Goal: Information Seeking & Learning: Learn about a topic

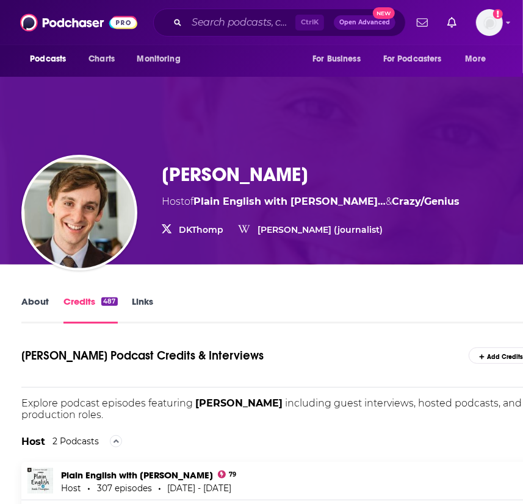
click at [39, 305] on link "About" at bounding box center [34, 310] width 27 height 28
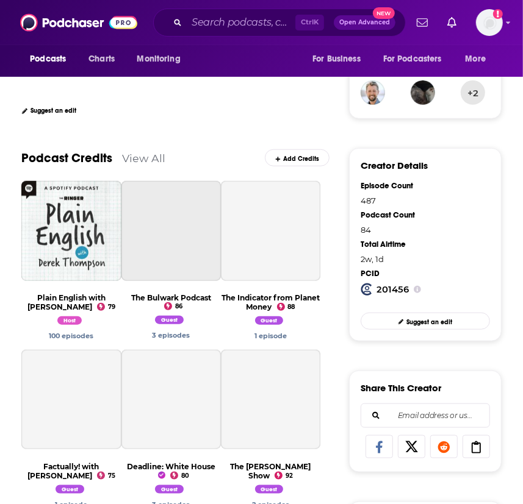
scroll to position [288, 0]
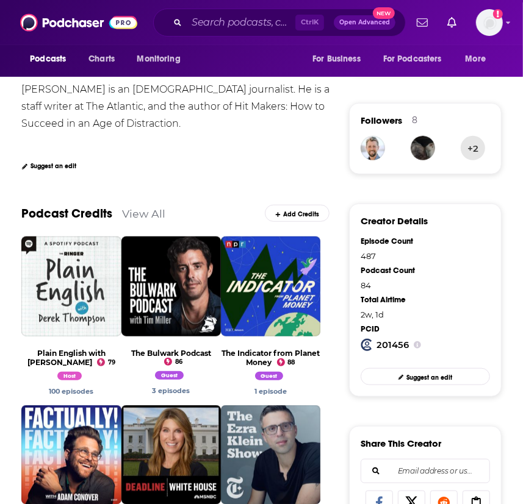
click at [61, 252] on span "View Podcast" at bounding box center [70, 271] width 99 height 38
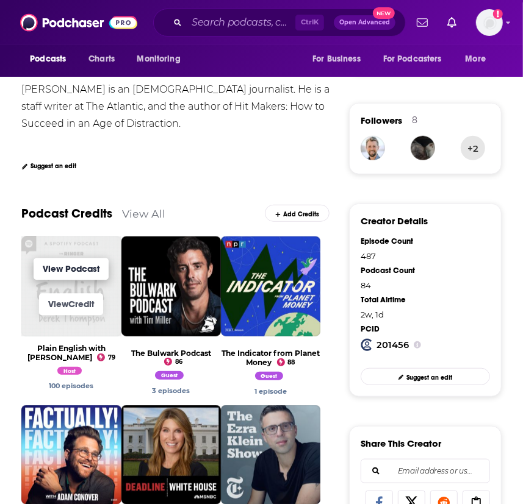
click at [63, 259] on link "View Podcast" at bounding box center [71, 270] width 75 height 22
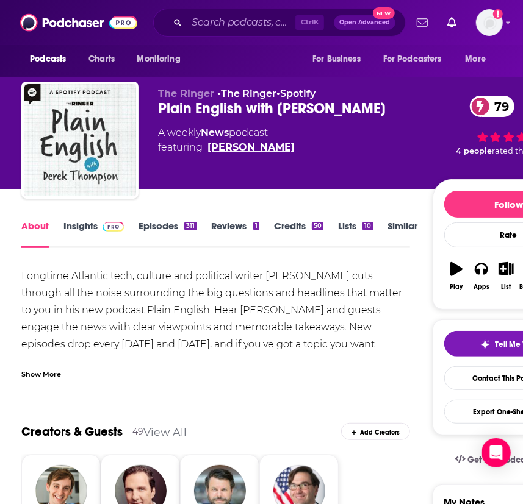
click at [242, 142] on link "[PERSON_NAME]" at bounding box center [250, 147] width 87 height 15
click at [158, 229] on link "Episodes 311" at bounding box center [167, 234] width 58 height 28
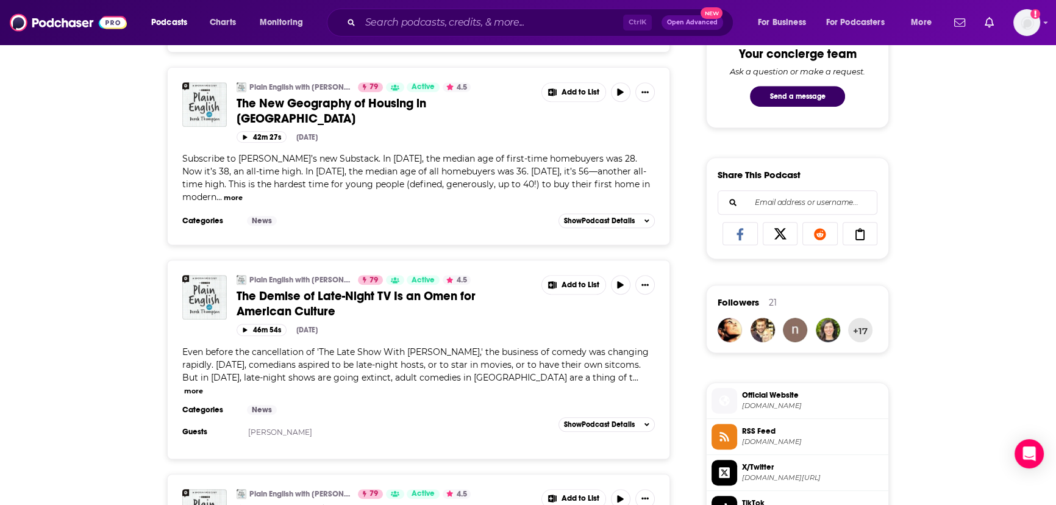
scroll to position [665, 0]
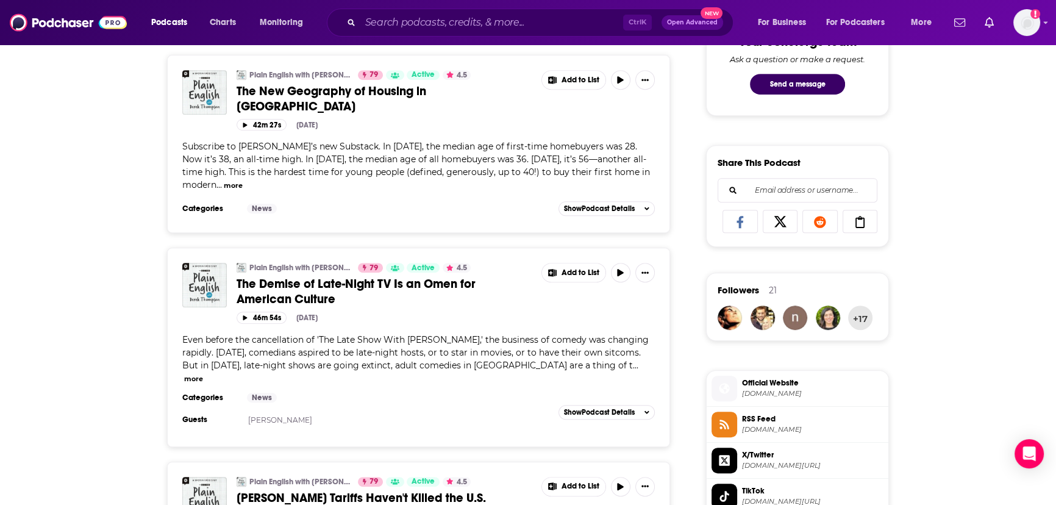
click at [203, 374] on button "more" at bounding box center [193, 379] width 19 height 10
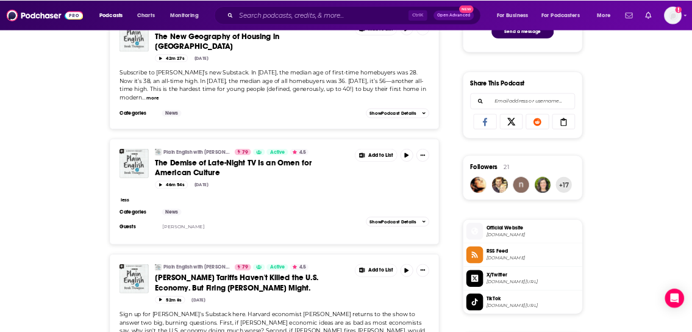
scroll to position [776, 0]
